Goal: Information Seeking & Learning: Learn about a topic

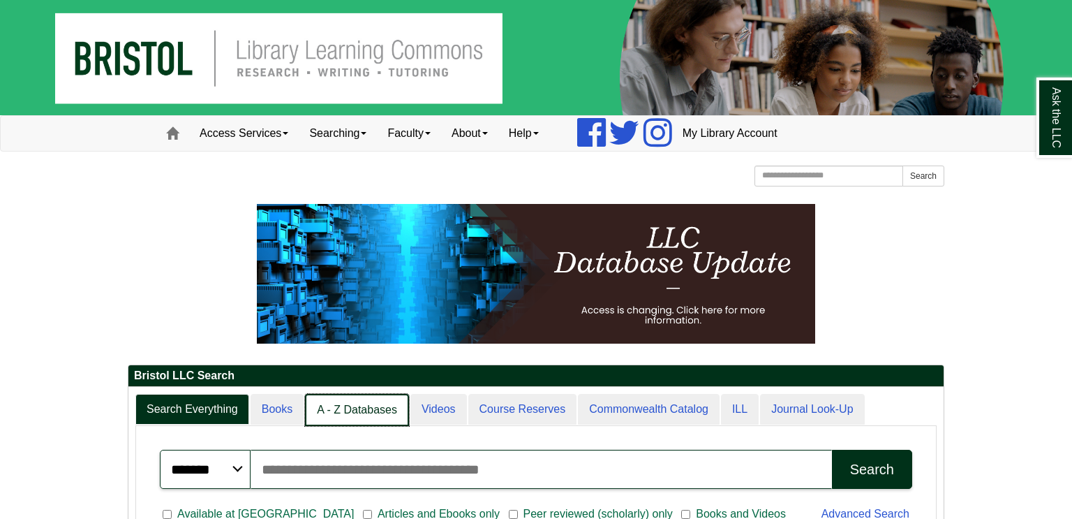
click at [364, 415] on link "A - Z Databases" at bounding box center [357, 410] width 104 height 33
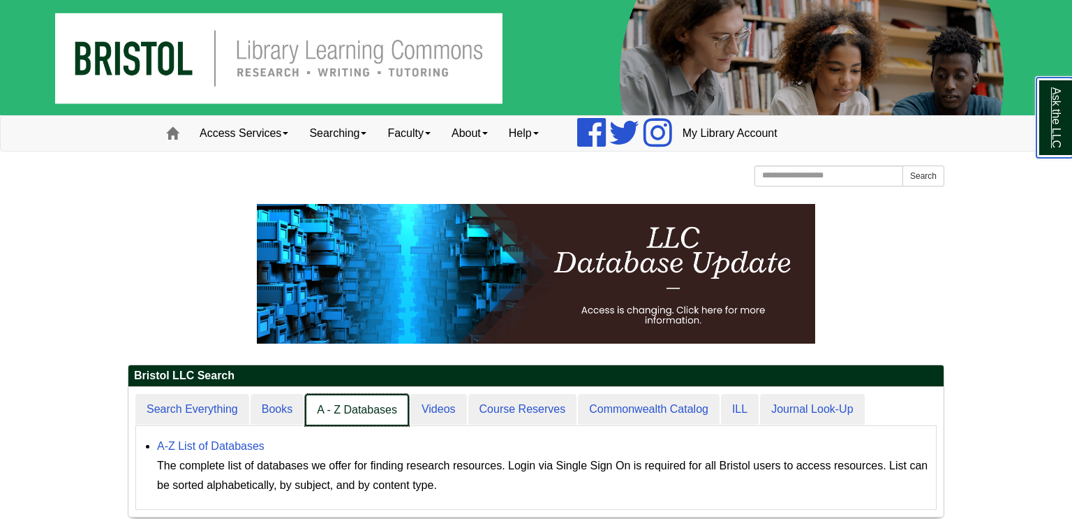
scroll to position [129, 815]
click at [308, 414] on link "A - Z Databases" at bounding box center [357, 410] width 104 height 33
click at [323, 410] on link "A - Z Databases" at bounding box center [357, 410] width 104 height 33
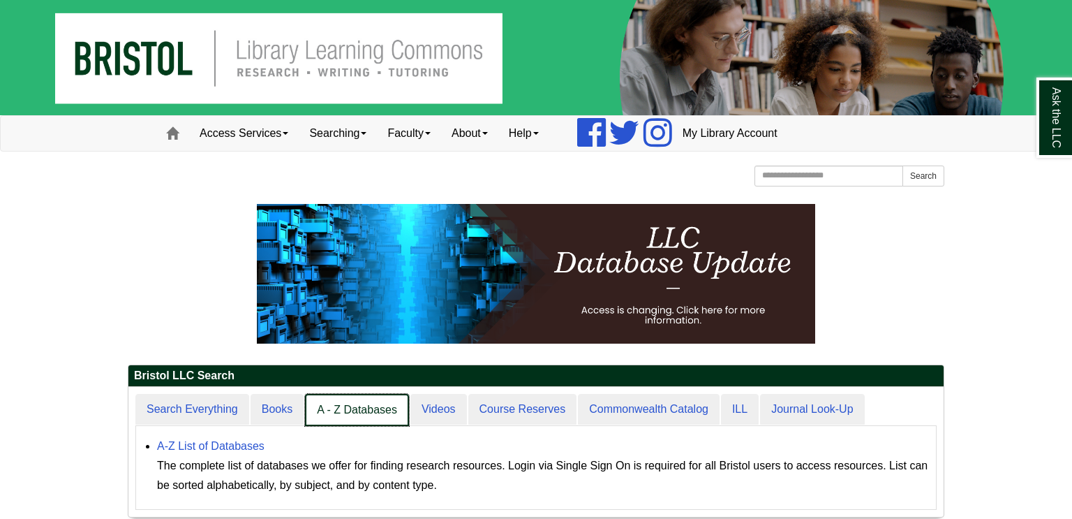
click at [323, 410] on link "A - Z Databases" at bounding box center [357, 410] width 104 height 33
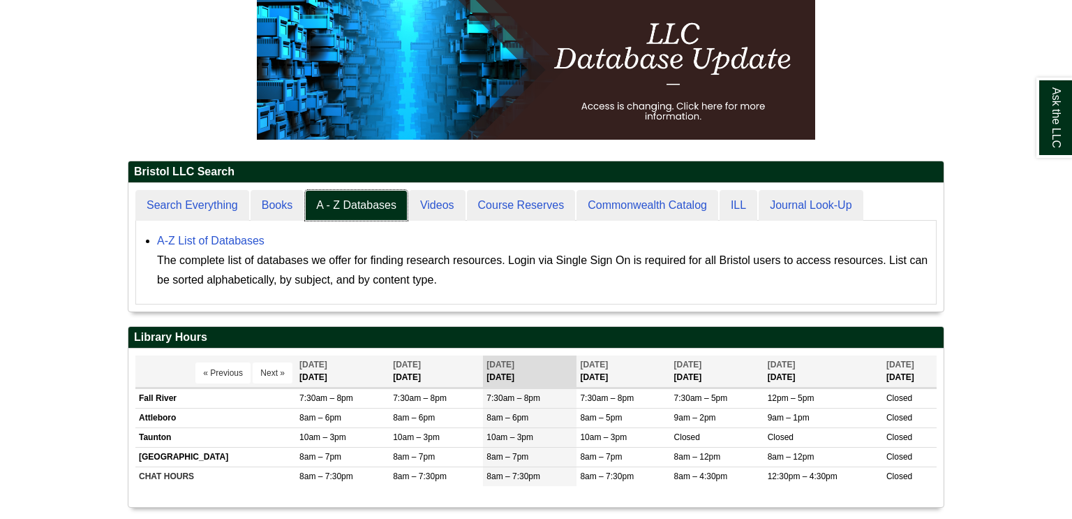
scroll to position [207, 0]
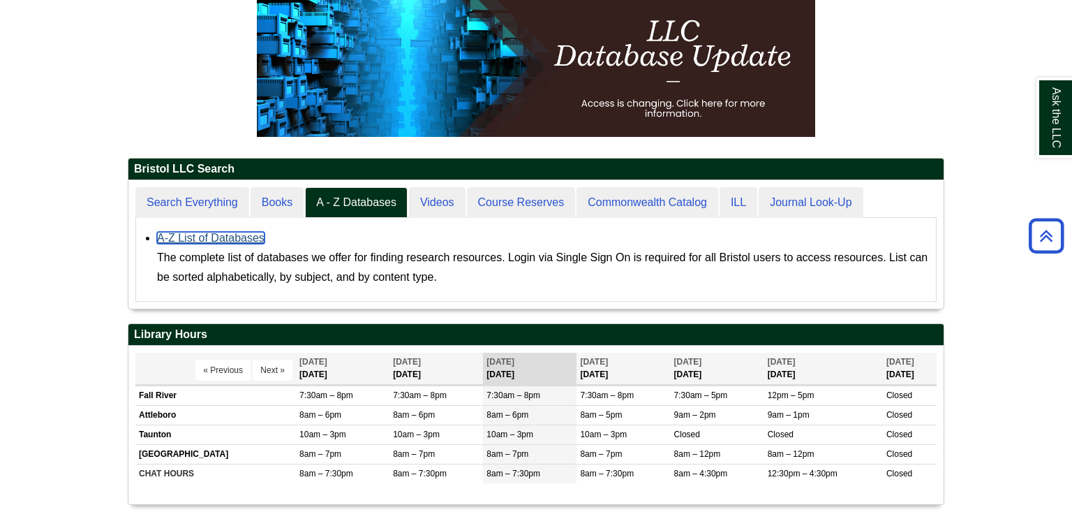
click at [224, 232] on link "A-Z List of Databases" at bounding box center [210, 238] width 107 height 12
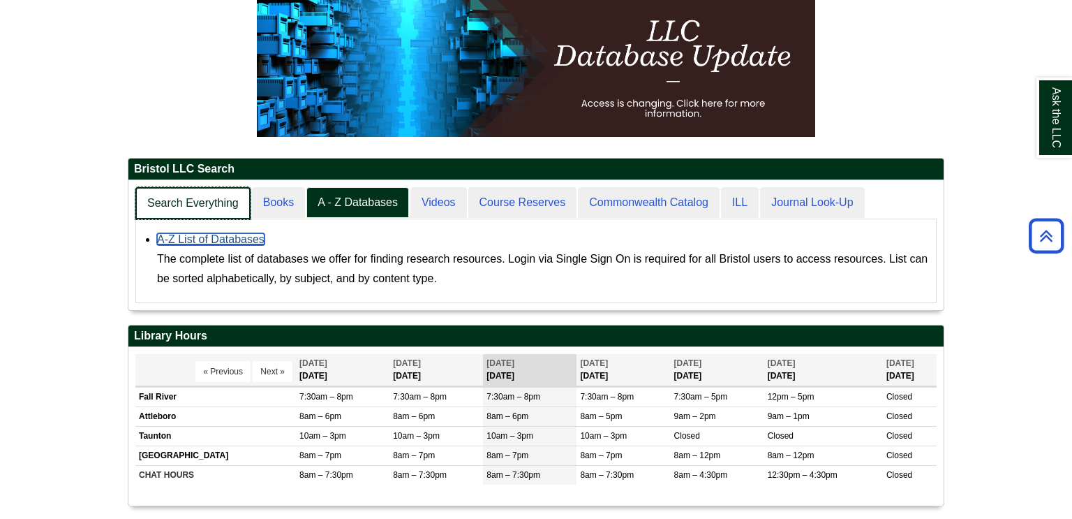
scroll to position [129, 815]
click at [196, 217] on link "Search Everything" at bounding box center [192, 203] width 115 height 33
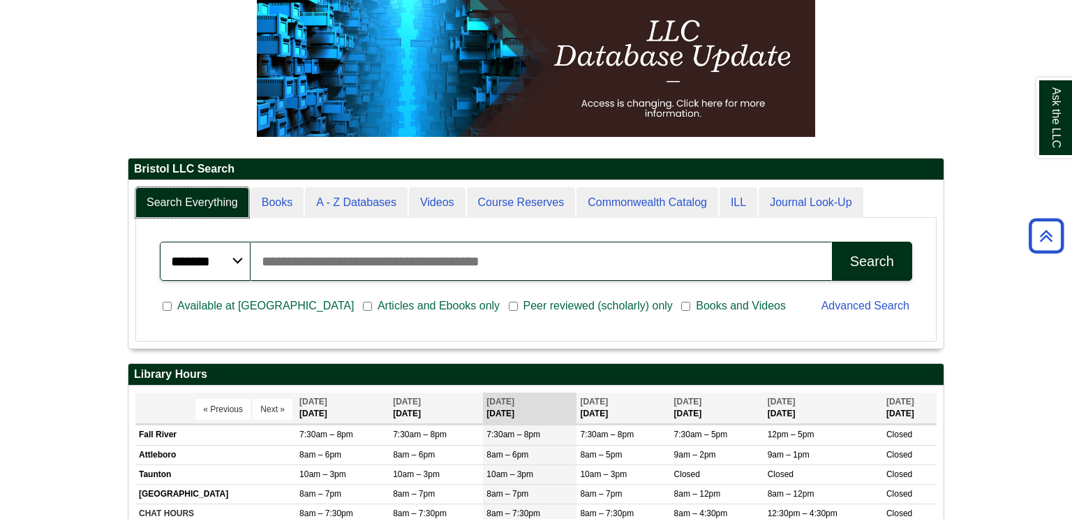
scroll to position [168, 815]
click at [322, 269] on input "Search articles, books, journals & more" at bounding box center [541, 260] width 581 height 39
type input "**********"
click at [832, 241] on button "Search" at bounding box center [872, 260] width 80 height 39
